Goal: Navigation & Orientation: Understand site structure

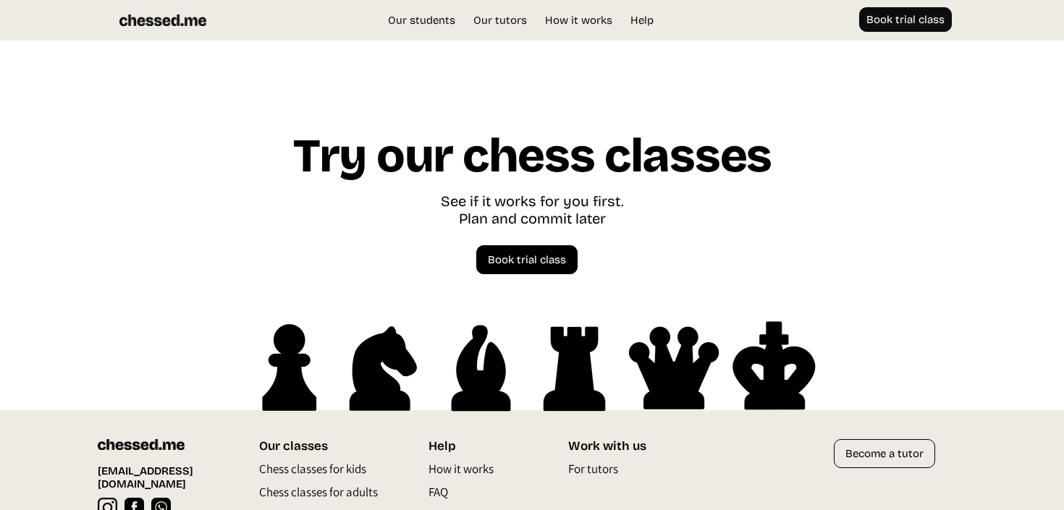
scroll to position [4141, 0]
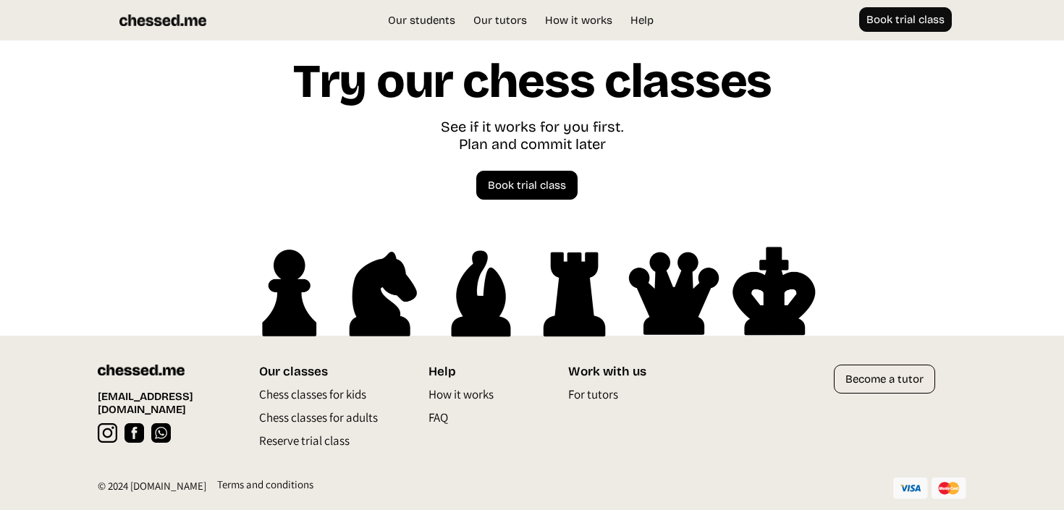
click at [441, 419] on p "FAQ" at bounding box center [438, 421] width 20 height 23
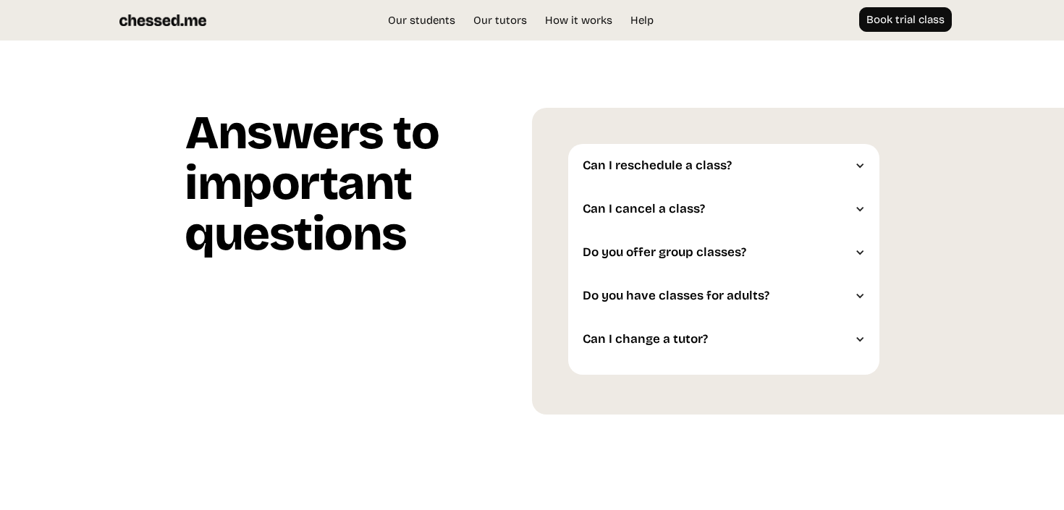
scroll to position [3672, 0]
click at [639, 17] on link "Help" at bounding box center [642, 20] width 38 height 14
click at [570, 24] on link "How it works" at bounding box center [579, 20] width 82 height 14
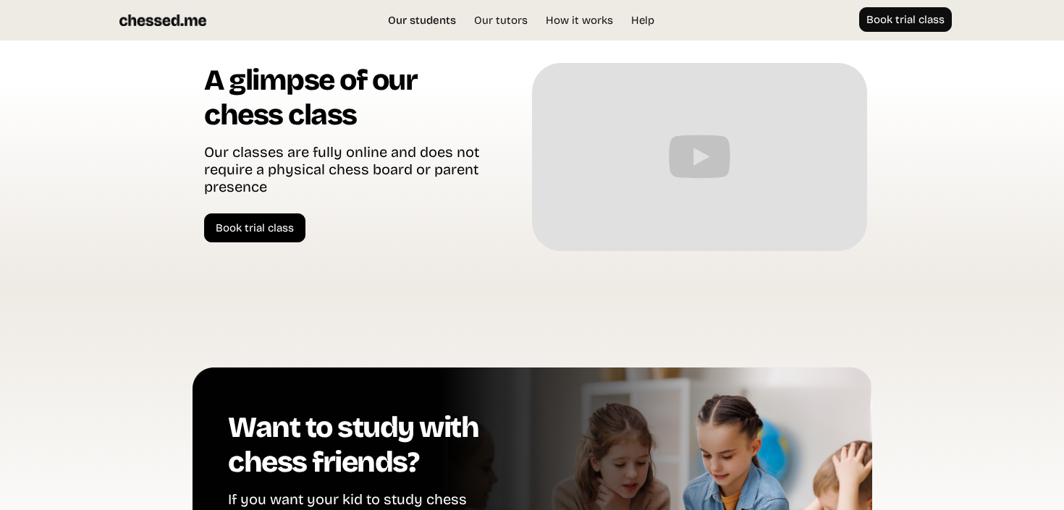
click at [431, 19] on link "Our students" at bounding box center [422, 20] width 82 height 14
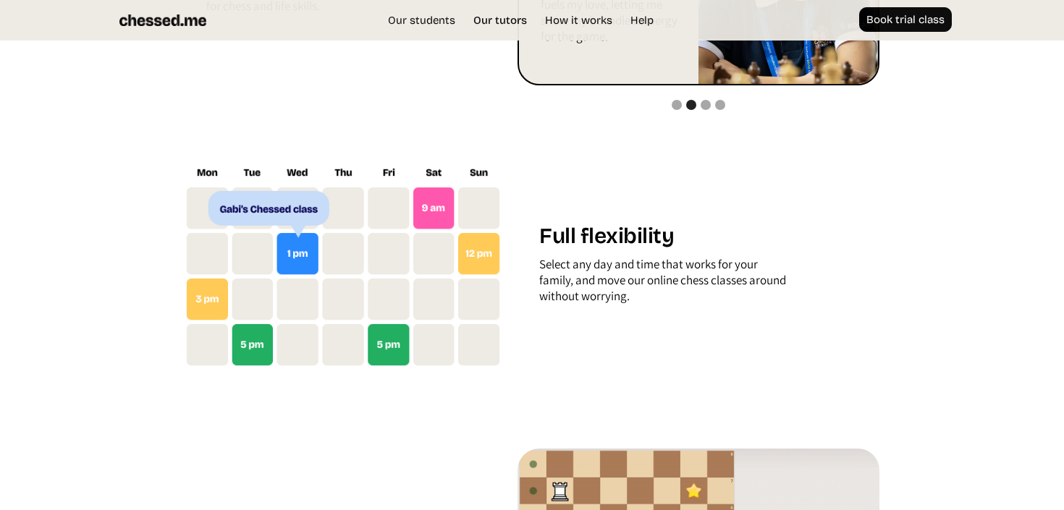
click at [509, 20] on link "Our tutors" at bounding box center [500, 20] width 68 height 14
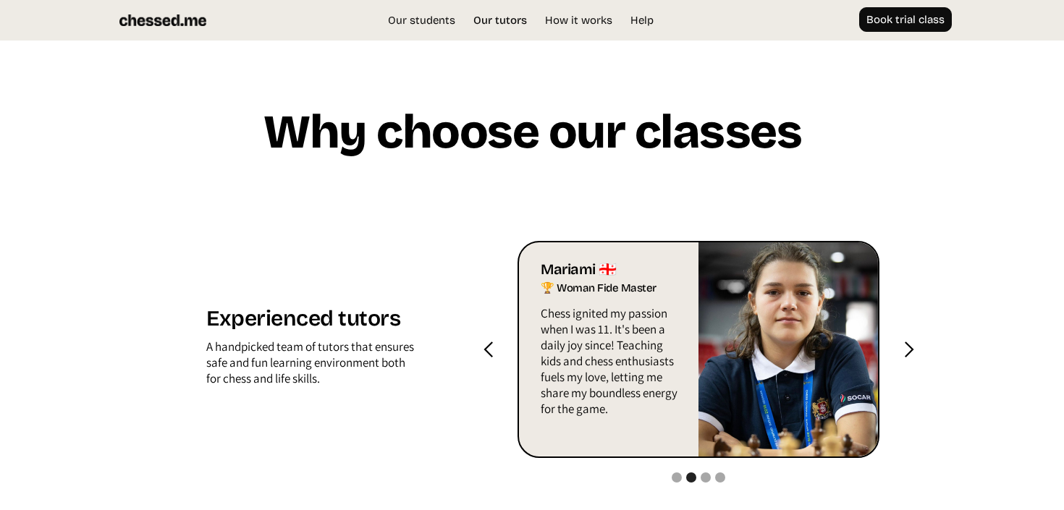
scroll to position [1383, 0]
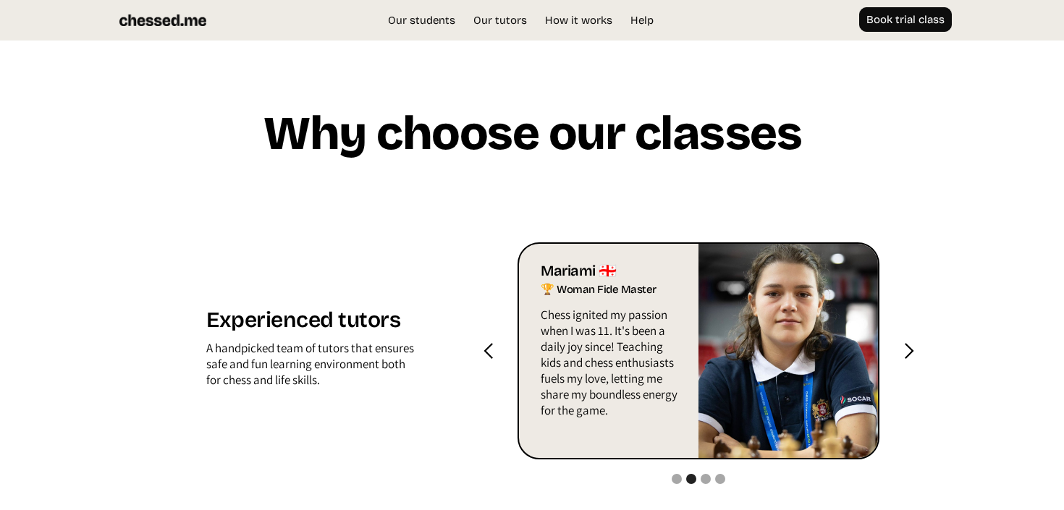
click at [902, 354] on div "next slide" at bounding box center [908, 351] width 18 height 18
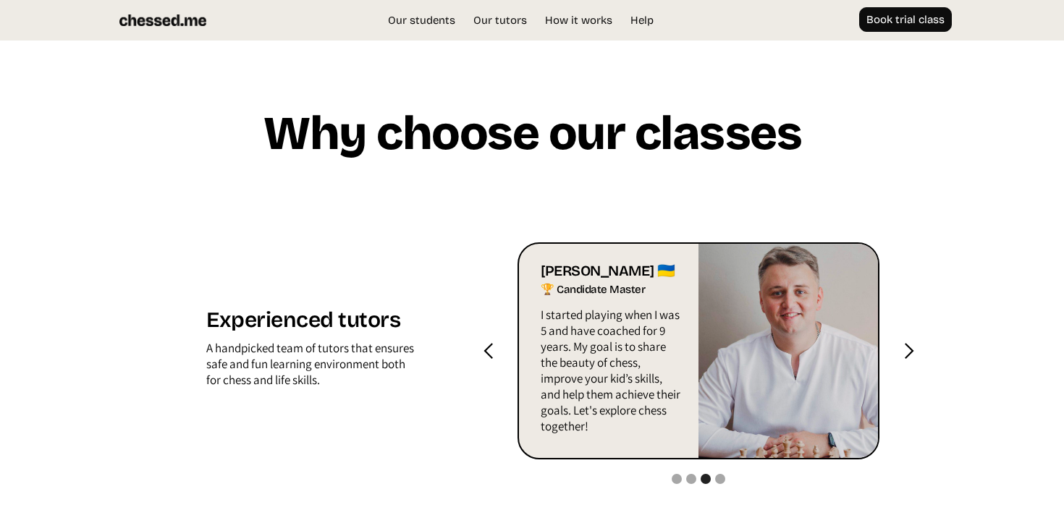
click at [901, 354] on div "next slide" at bounding box center [908, 351] width 18 height 18
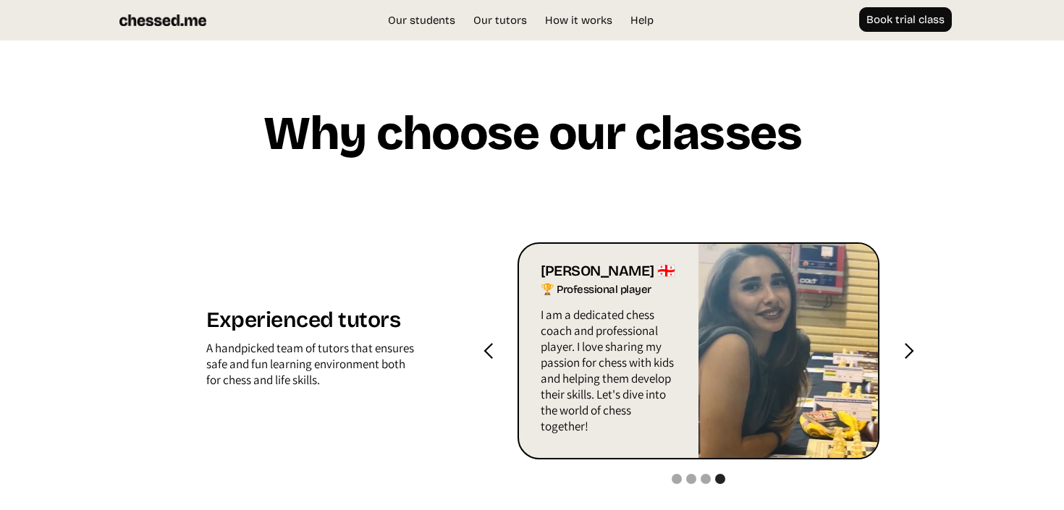
click at [901, 354] on div "next slide" at bounding box center [908, 351] width 18 height 18
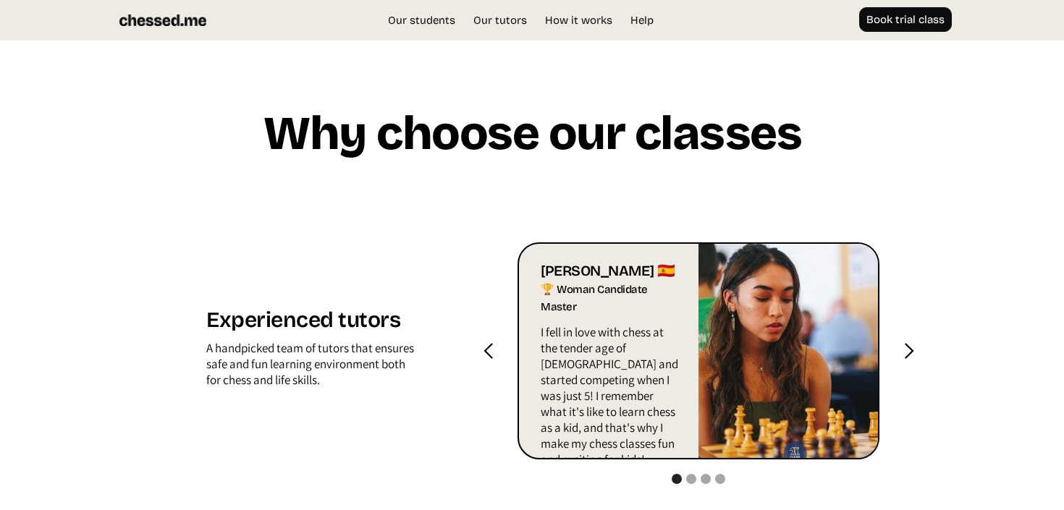
click at [901, 354] on div "next slide" at bounding box center [908, 351] width 18 height 18
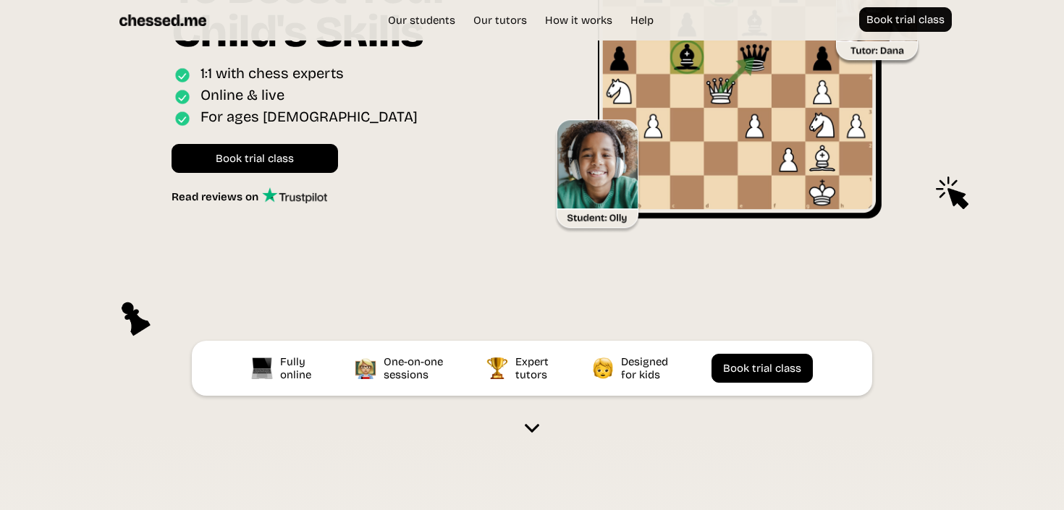
scroll to position [0, 0]
